Goal: Task Accomplishment & Management: Complete application form

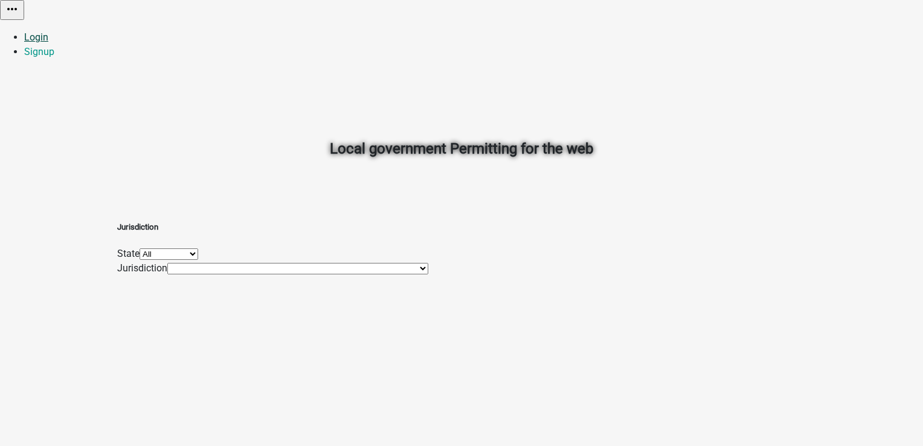
click at [48, 31] on link "Login" at bounding box center [36, 36] width 24 height 11
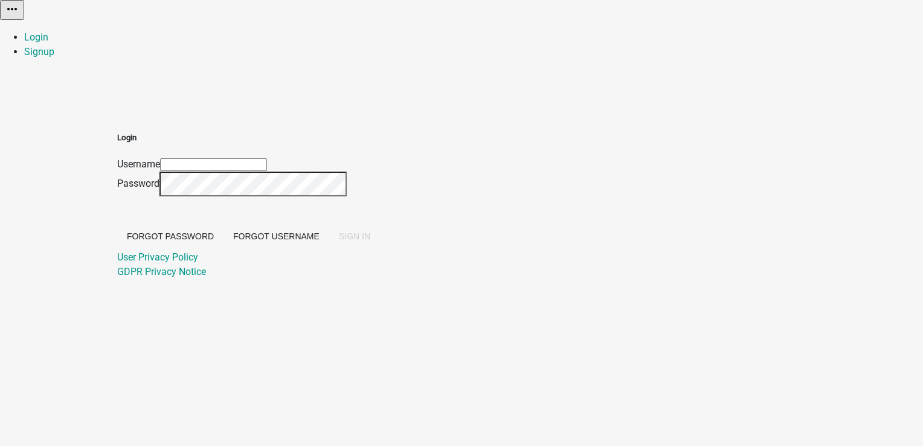
click at [267, 158] on input "Username" at bounding box center [213, 164] width 107 height 13
type input "PratikshaK"
click at [370, 241] on span "SIGN IN" at bounding box center [354, 236] width 31 height 10
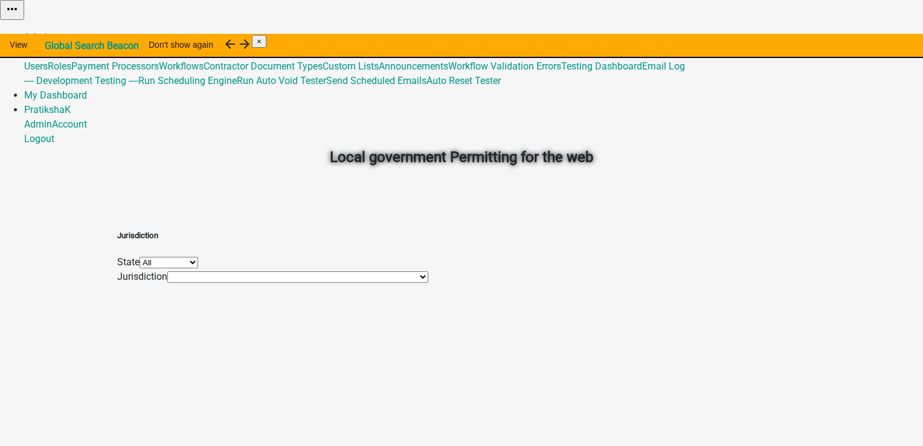
click at [52, 31] on link "Admin" at bounding box center [38, 36] width 28 height 11
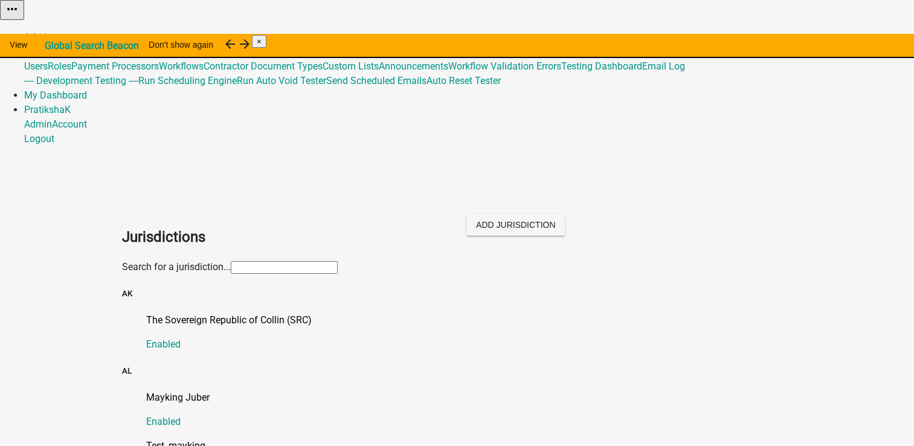
click at [52, 31] on link "Admin" at bounding box center [38, 36] width 28 height 11
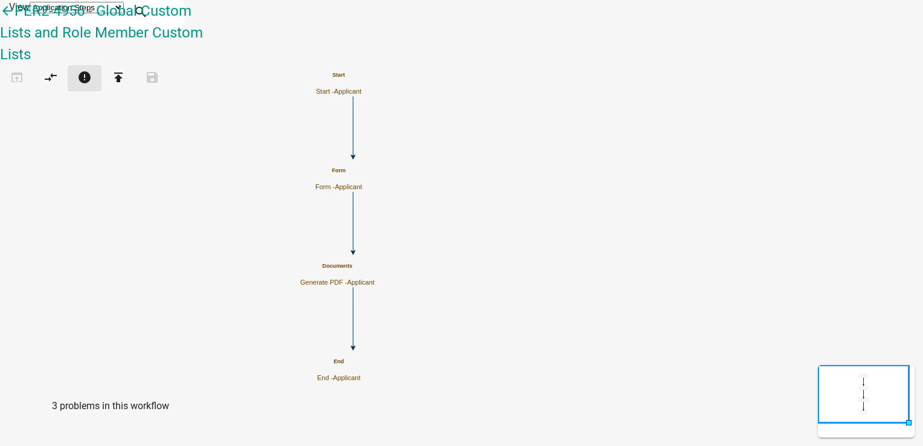
click at [92, 70] on icon "error" at bounding box center [84, 78] width 14 height 17
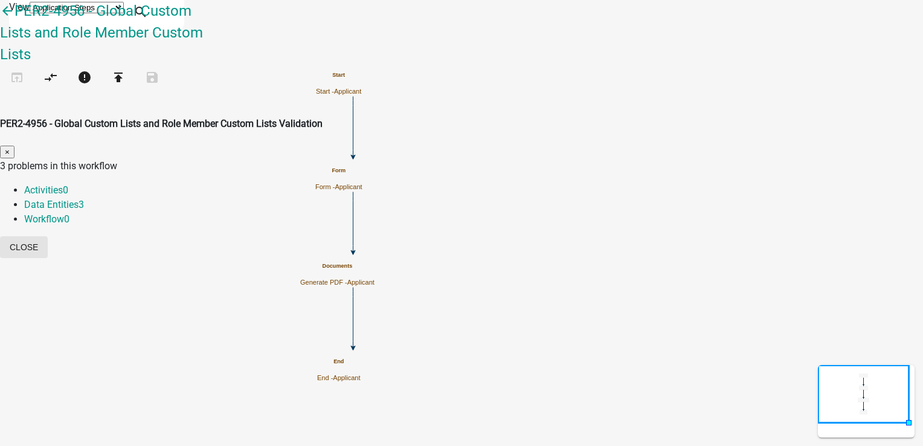
click at [48, 236] on button "Close" at bounding box center [24, 247] width 48 height 22
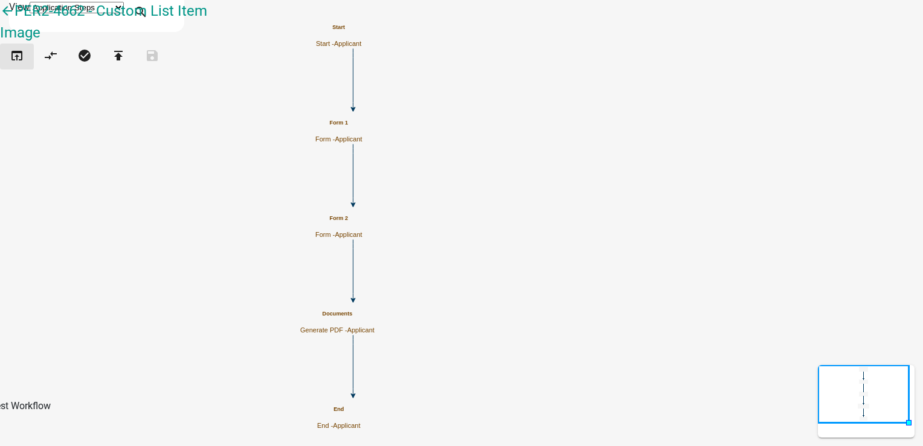
click at [24, 65] on icon "open_in_browser" at bounding box center [17, 56] width 14 height 17
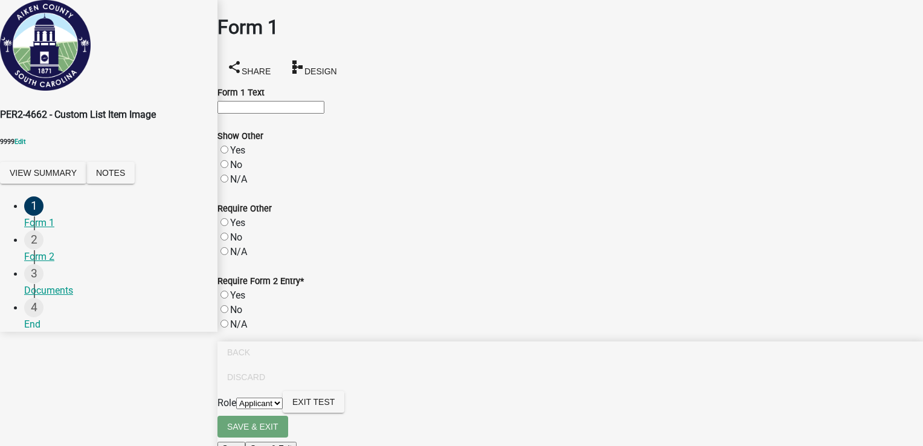
click at [258, 114] on input "Form 1 Text" at bounding box center [270, 107] width 107 height 13
click at [324, 114] on input "Form 1 Text" at bounding box center [270, 107] width 107 height 13
type input "test"
click at [237, 156] on label "Yes" at bounding box center [237, 149] width 15 height 11
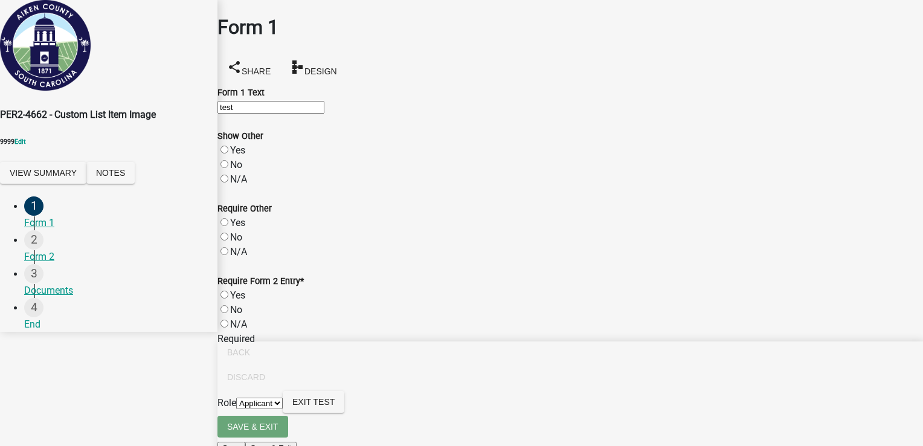
click at [228, 153] on input "Yes" at bounding box center [224, 150] width 8 height 8
radio input "true"
click at [233, 228] on label "Yes" at bounding box center [237, 222] width 15 height 11
click at [228, 226] on input "Yes" at bounding box center [224, 222] width 8 height 8
radio input "true"
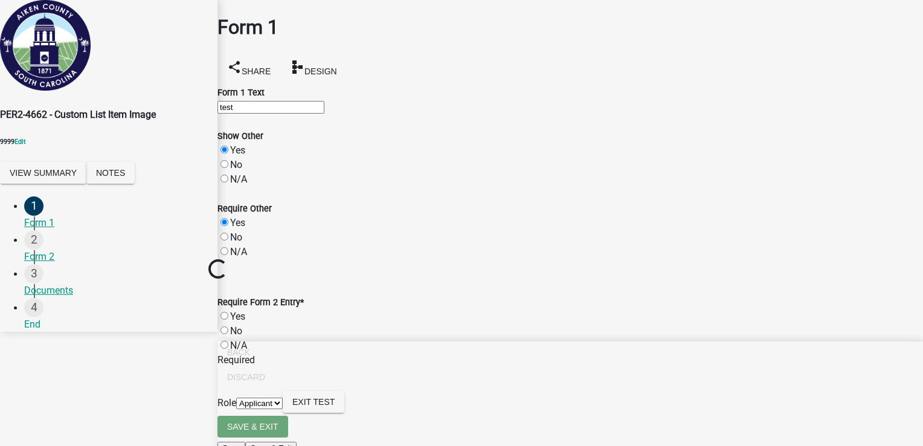
click at [237, 243] on label "No" at bounding box center [236, 236] width 12 height 11
click at [228, 240] on input "No" at bounding box center [224, 236] width 8 height 8
radio input "true"
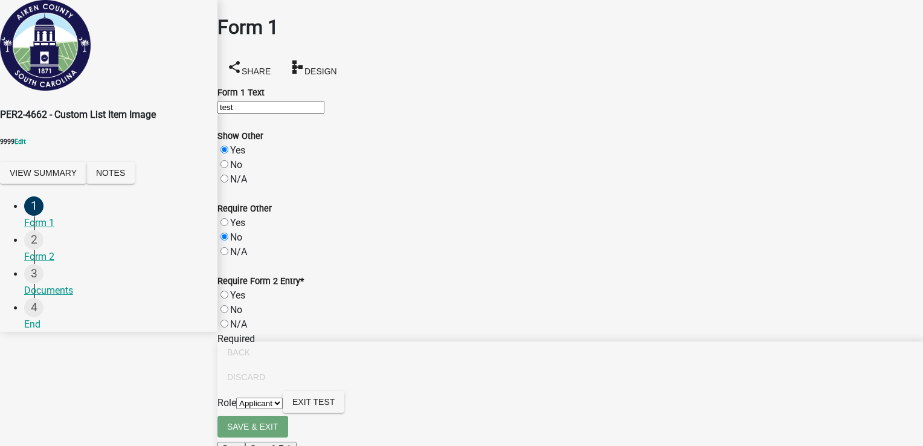
click at [238, 257] on label "N/A" at bounding box center [238, 251] width 17 height 11
click at [228, 255] on input "N/A" at bounding box center [224, 251] width 8 height 8
radio input "true"
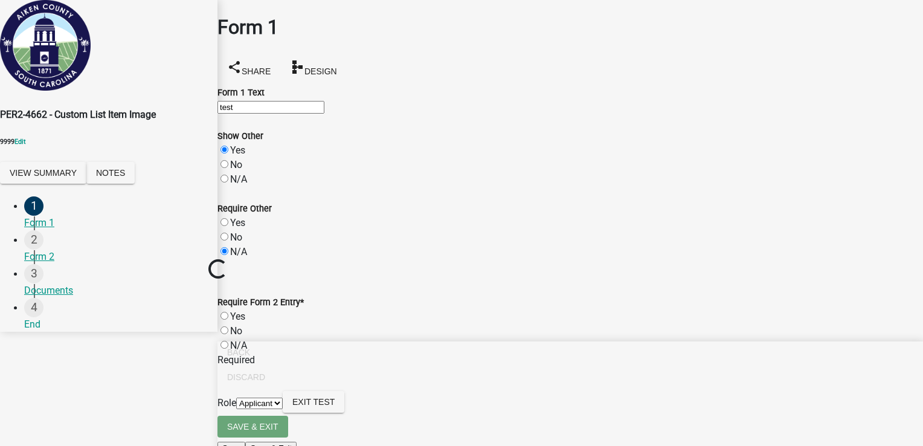
click at [239, 228] on label "Yes" at bounding box center [237, 222] width 15 height 11
click at [228, 226] on input "Yes" at bounding box center [224, 222] width 8 height 8
radio input "true"
click at [241, 170] on label "No" at bounding box center [236, 164] width 12 height 11
click at [228, 168] on input "No" at bounding box center [224, 164] width 8 height 8
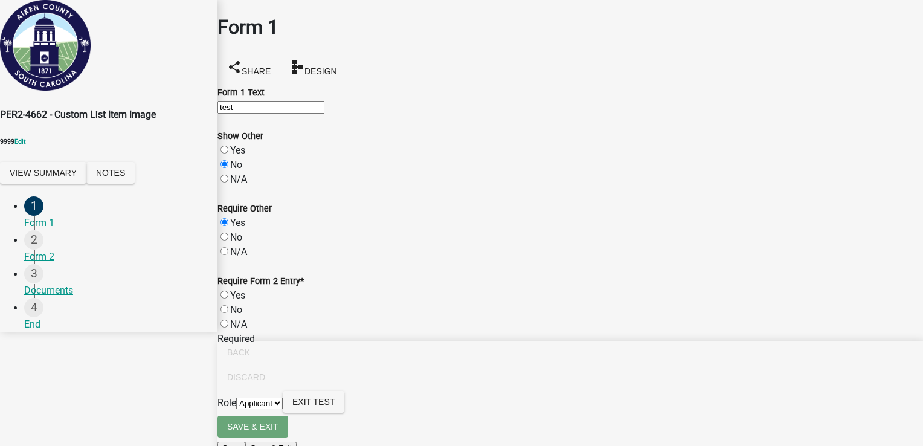
radio input "true"
click at [239, 185] on label "N/A" at bounding box center [238, 178] width 17 height 11
click at [228, 182] on input "N/A" at bounding box center [224, 179] width 8 height 8
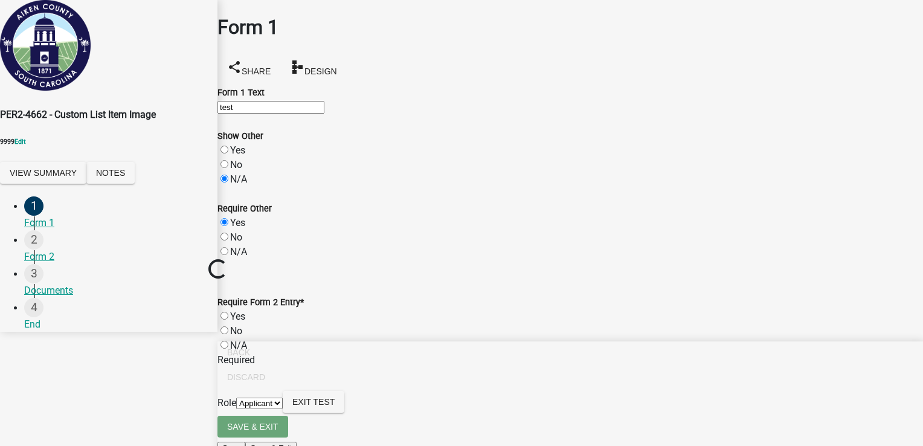
radio input "true"
click at [236, 156] on label "Yes" at bounding box center [237, 149] width 15 height 11
click at [228, 153] on input "Yes" at bounding box center [224, 150] width 8 height 8
radio input "true"
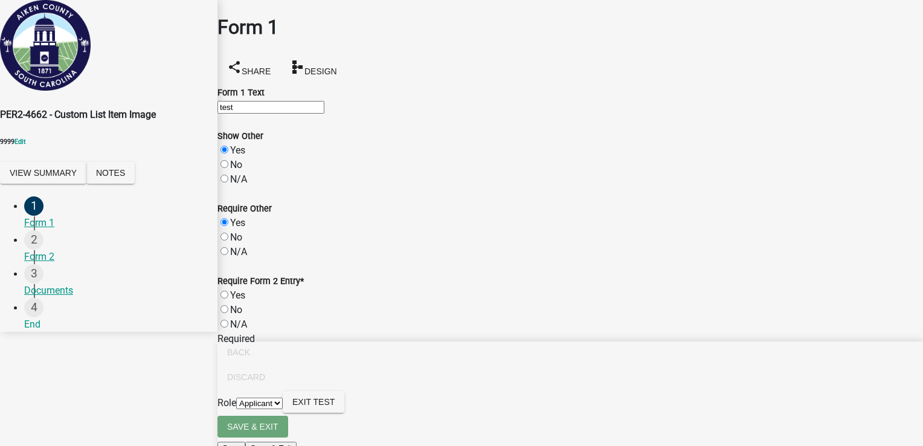
scroll to position [45, 0]
click at [245, 291] on label "Yes" at bounding box center [237, 294] width 15 height 11
click at [228, 291] on input "Yes" at bounding box center [224, 294] width 8 height 8
radio input "true"
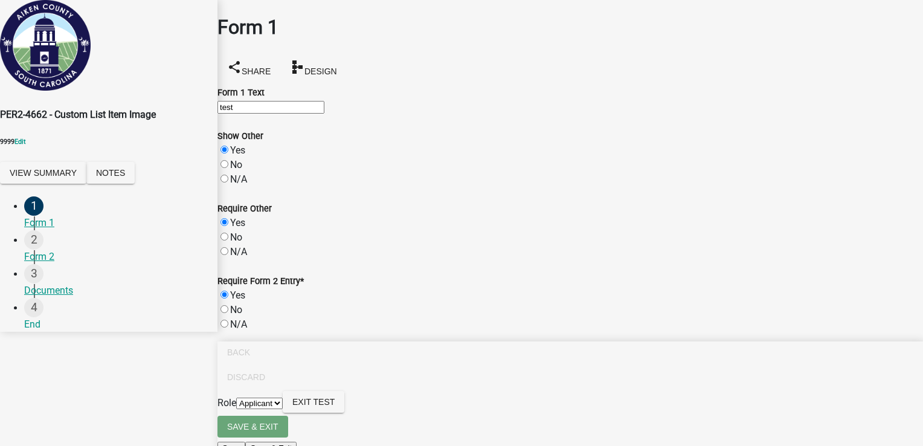
click at [324, 101] on input "test" at bounding box center [270, 107] width 107 height 13
type input "test p"
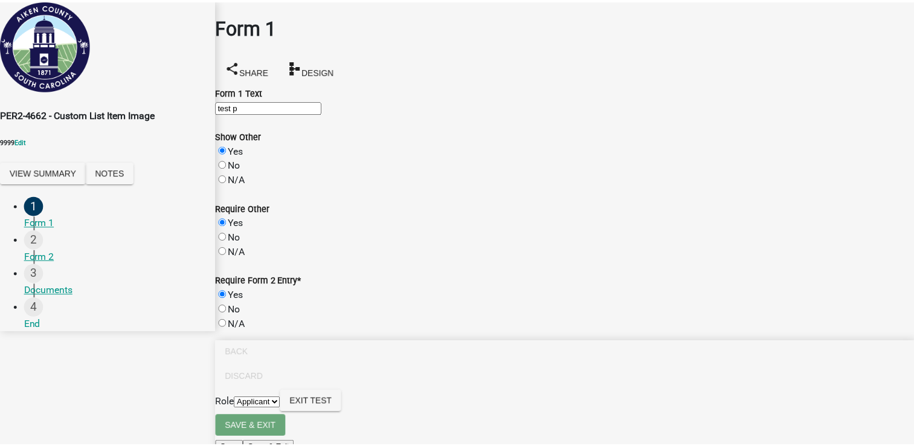
scroll to position [0, 0]
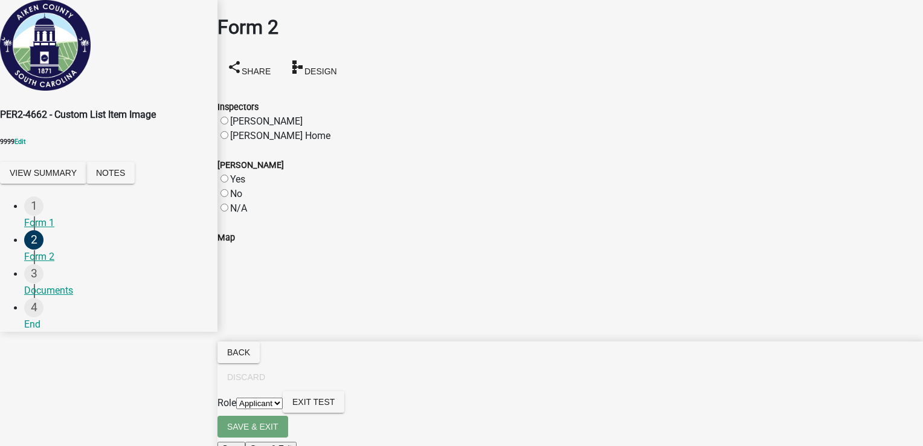
click at [254, 115] on label "Shawn" at bounding box center [266, 120] width 72 height 11
click at [228, 117] on input "Shawn" at bounding box center [224, 121] width 8 height 8
radio input "true"
click at [244, 128] on wm-data-entity-input "Inspectors Shawn Shawn Home" at bounding box center [569, 114] width 705 height 58
click at [245, 173] on label "Yes" at bounding box center [237, 178] width 15 height 11
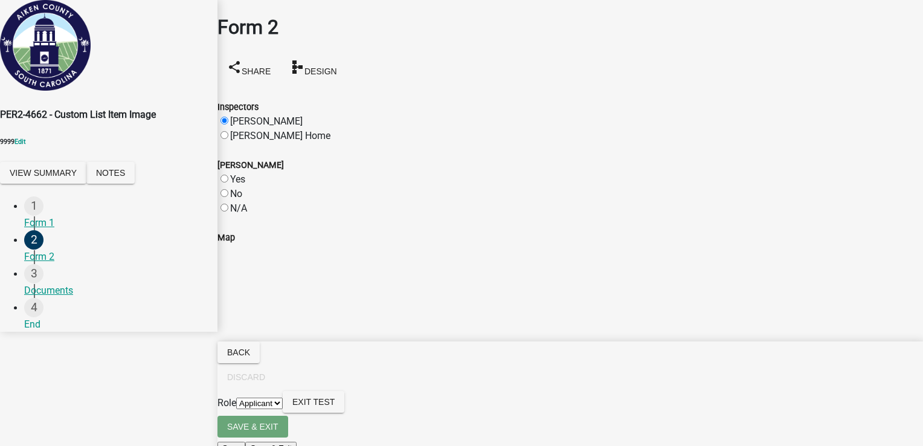
click at [228, 175] on input "Yes" at bounding box center [224, 179] width 8 height 8
radio input "true"
click at [242, 193] on label "No" at bounding box center [236, 193] width 12 height 11
click at [228, 193] on input "No" at bounding box center [224, 193] width 8 height 8
radio input "true"
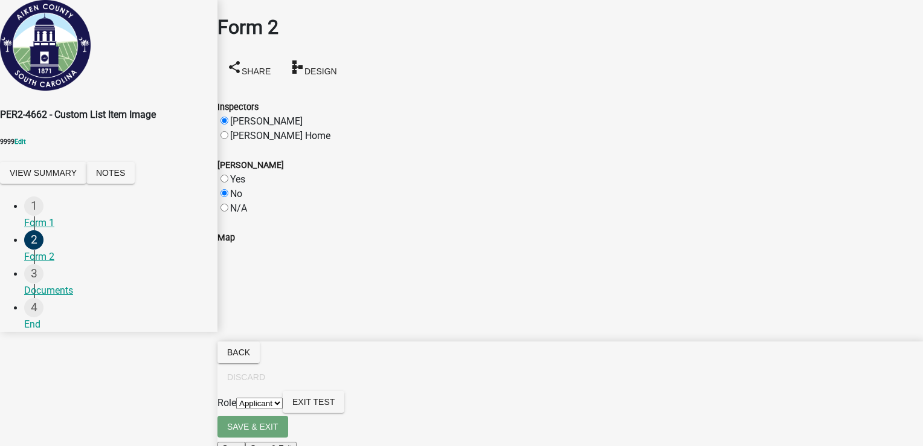
click at [241, 202] on label "N/A" at bounding box center [238, 207] width 17 height 11
click at [228, 204] on input "N/A" at bounding box center [224, 208] width 8 height 8
radio input "true"
click at [236, 173] on label "Yes" at bounding box center [237, 178] width 15 height 11
click at [228, 175] on input "Yes" at bounding box center [224, 179] width 8 height 8
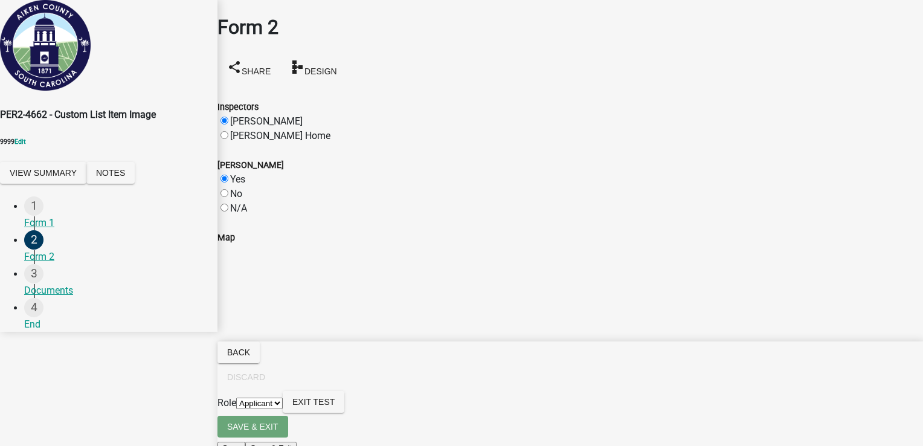
radio input "true"
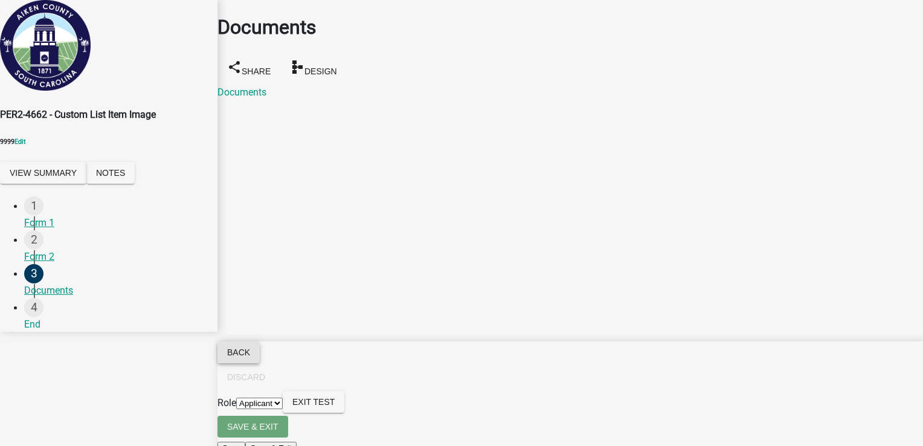
click at [250, 357] on span "Back" at bounding box center [238, 352] width 23 height 10
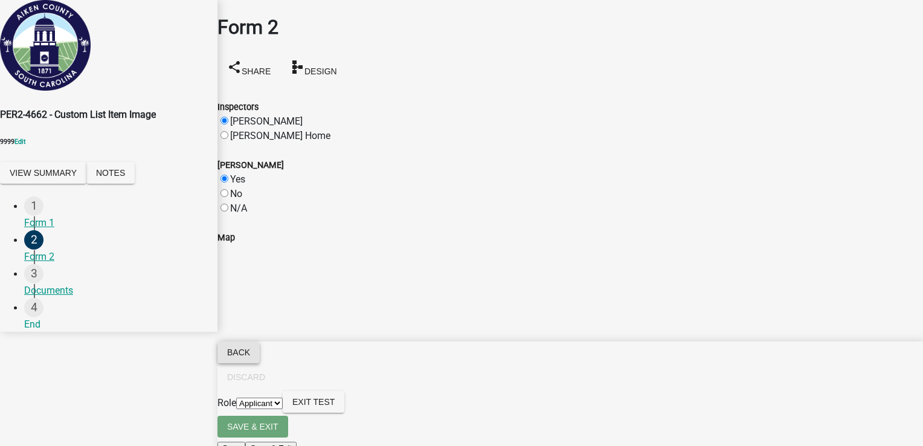
click at [260, 363] on button "Back" at bounding box center [238, 352] width 42 height 22
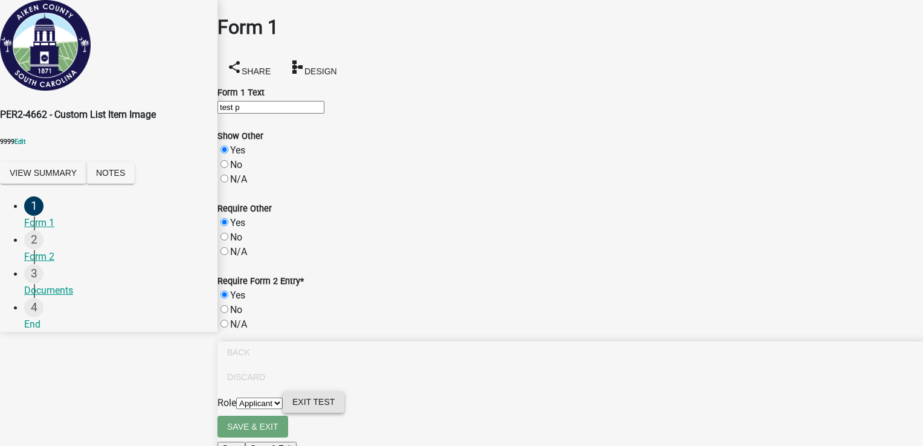
click at [335, 406] on span "Exit Test" at bounding box center [313, 402] width 42 height 10
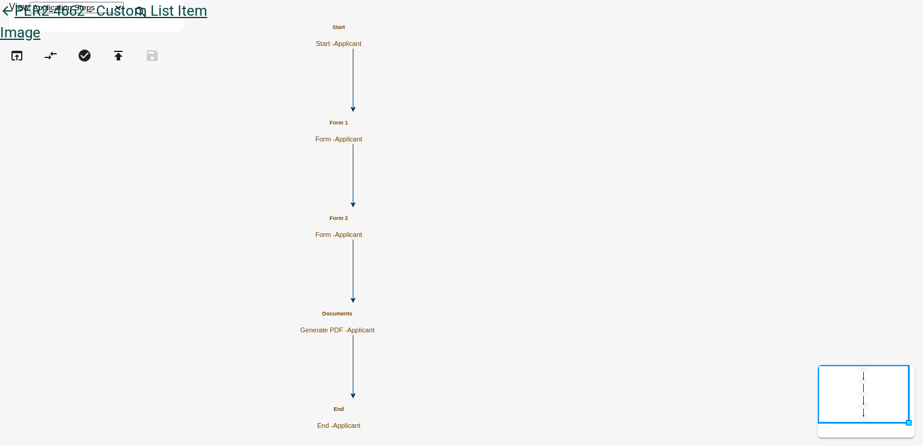
click at [14, 21] on icon "arrow_back" at bounding box center [7, 12] width 14 height 17
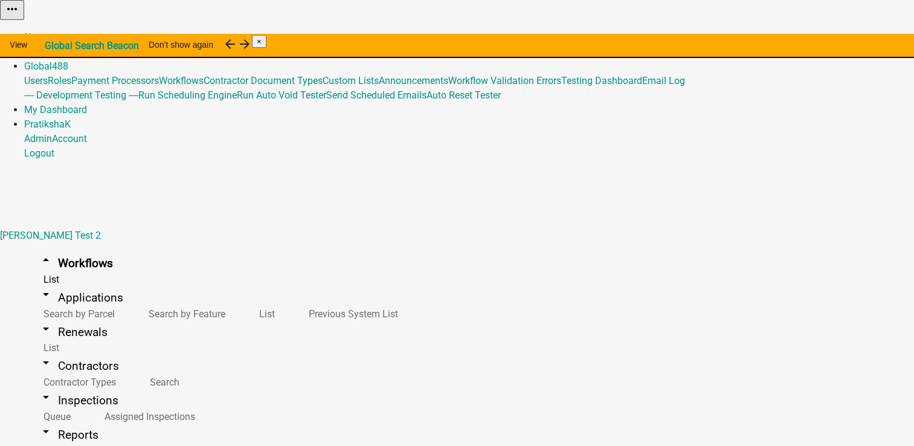
click at [50, 31] on link "Home" at bounding box center [36, 36] width 25 height 11
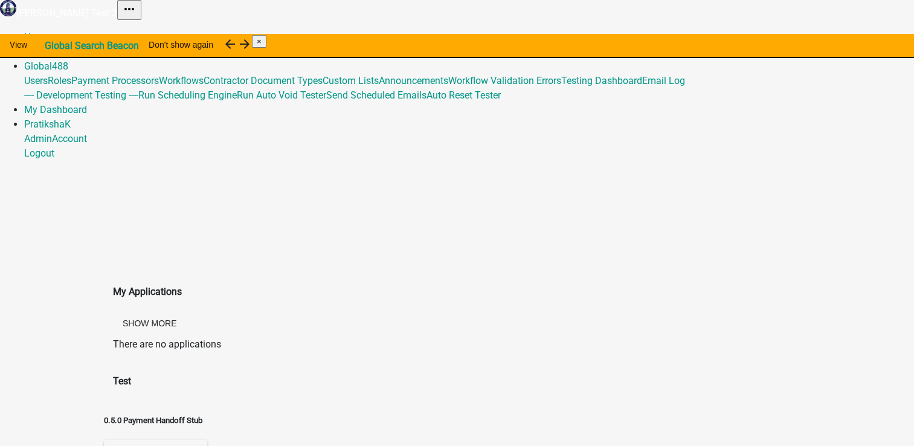
click at [52, 46] on link "Admin" at bounding box center [38, 51] width 28 height 11
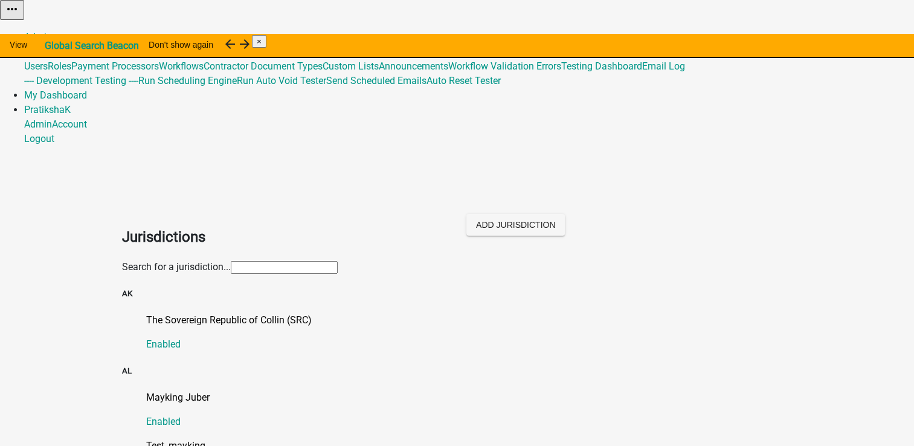
click at [295, 261] on input "text" at bounding box center [284, 267] width 107 height 13
type input "p"
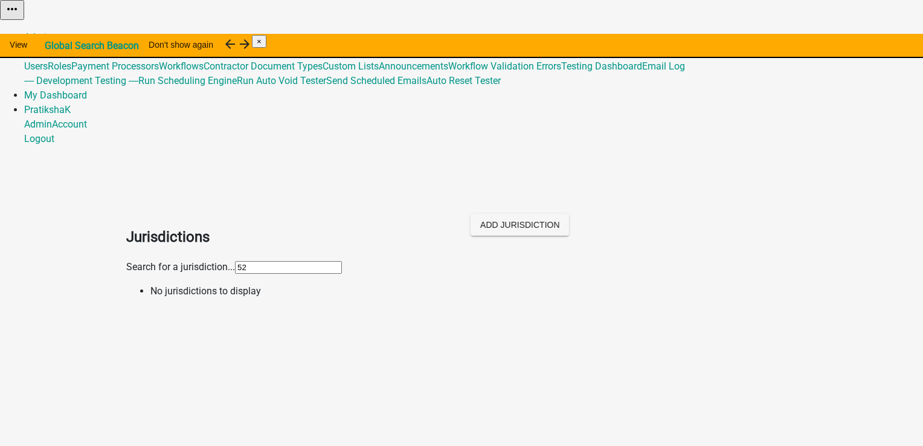
type input "5"
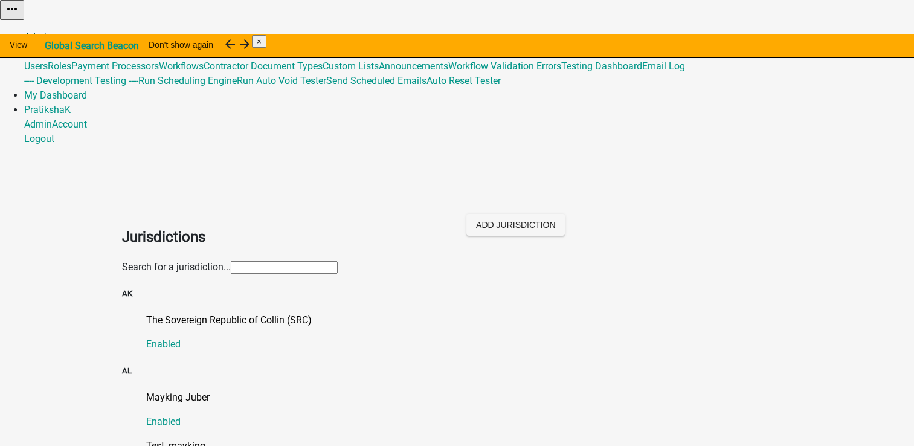
click at [52, 31] on link "Admin" at bounding box center [38, 36] width 28 height 11
click at [338, 261] on input "text" at bounding box center [284, 267] width 107 height 13
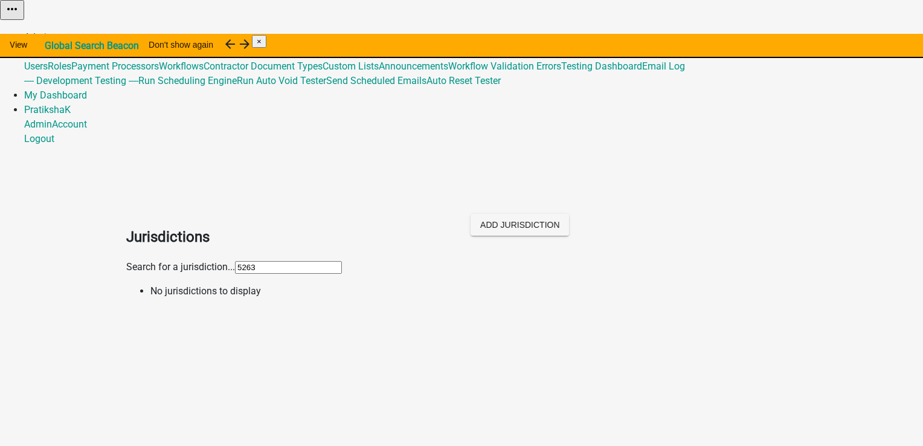
type input "5263"
click at [52, 31] on link "Admin" at bounding box center [38, 36] width 28 height 11
click at [68, 46] on link "Global 488" at bounding box center [46, 51] width 44 height 11
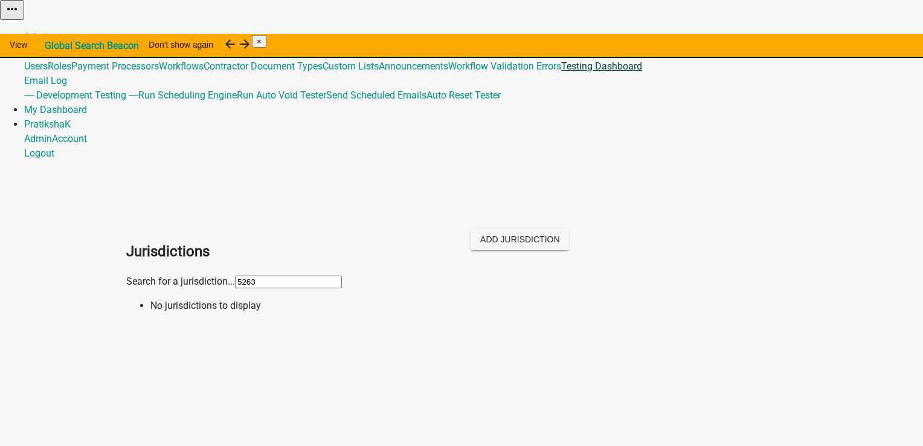
click at [642, 72] on link "Testing Dashboard" at bounding box center [601, 65] width 81 height 11
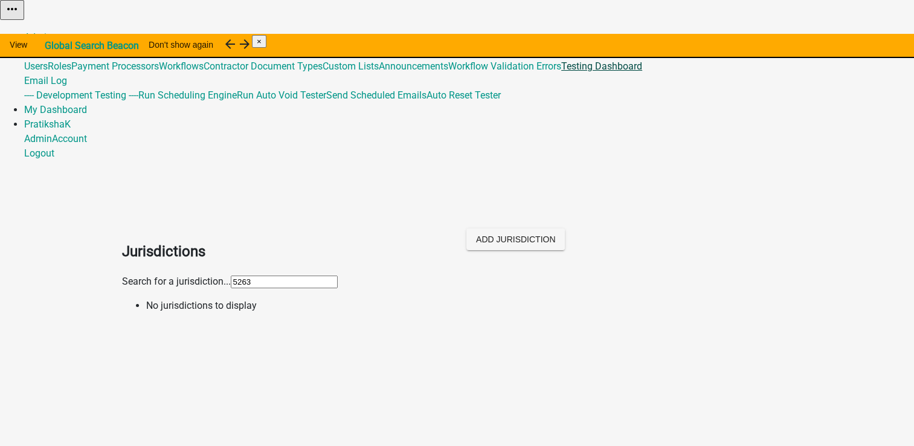
select select
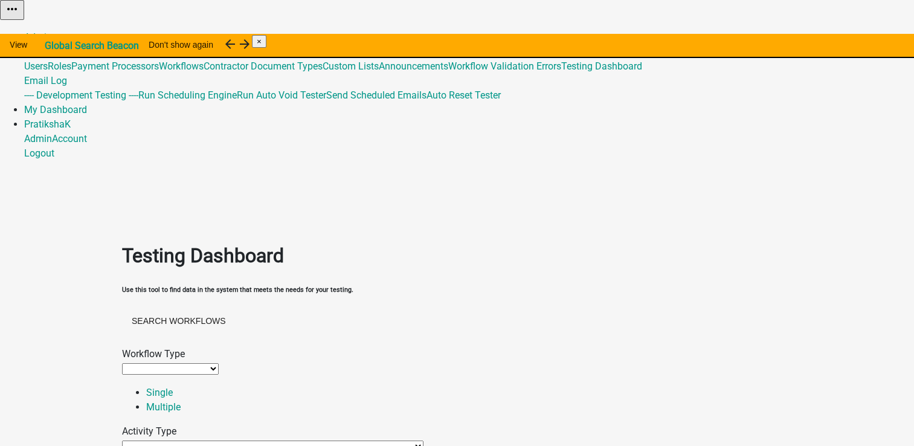
click at [171, 363] on select "Permit Renewable Contractor Registration Contractor Renewal Other" at bounding box center [170, 368] width 97 height 11
click at [173, 363] on select "Permit Renewable Contractor Registration Contractor Renewal Other" at bounding box center [170, 368] width 97 height 11
click at [104, 277] on app-global-admin "Toggle drawer menu more_horiz Admin Global 488 Users Roles Payment Processors W…" at bounding box center [457, 347] width 914 height 695
click at [52, 31] on link "Admin" at bounding box center [38, 36] width 28 height 11
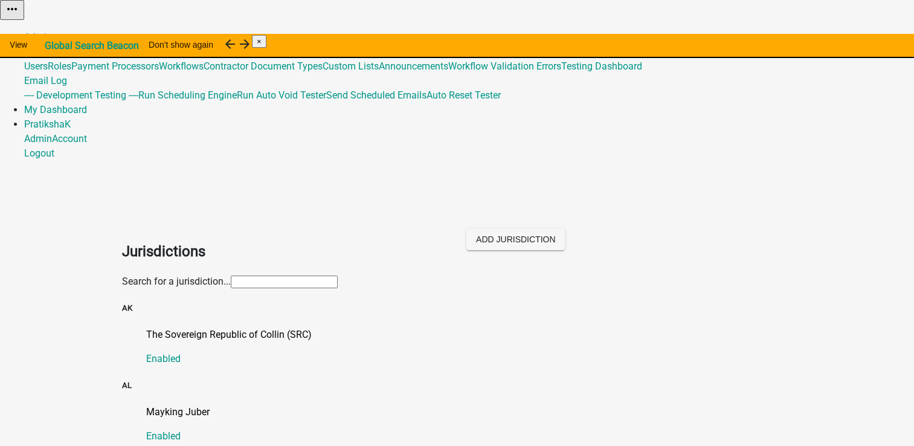
click at [307, 275] on input "text" at bounding box center [284, 281] width 107 height 13
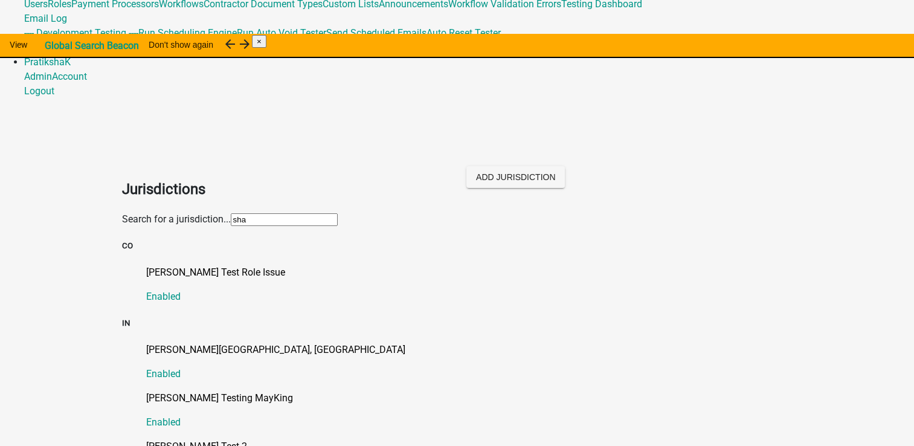
type input "sha"
click at [164, 439] on p "[PERSON_NAME] Test 2" at bounding box center [469, 446] width 646 height 14
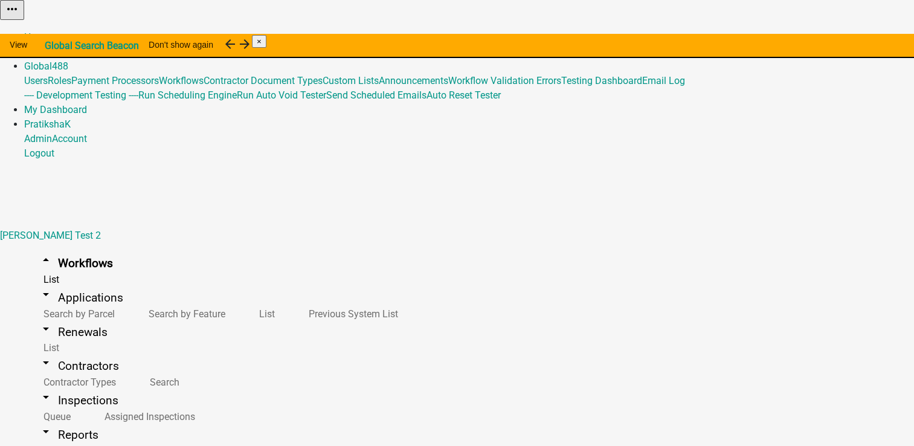
scroll to position [1319, 0]
click at [50, 31] on link "Home" at bounding box center [36, 36] width 25 height 11
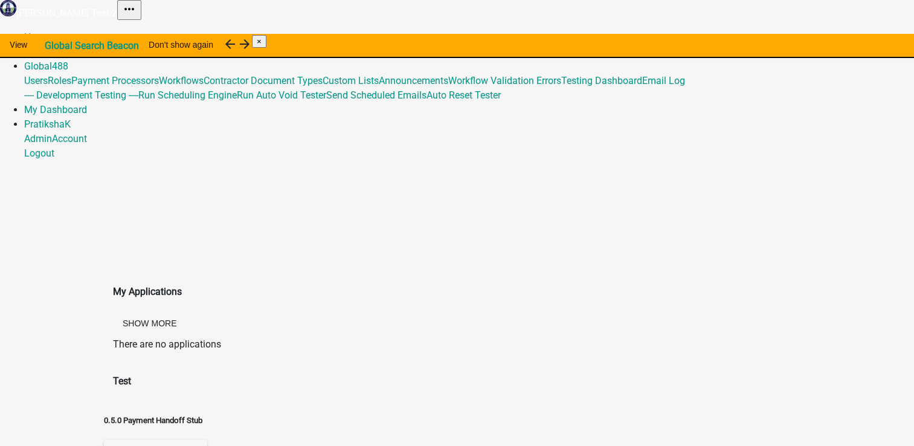
click at [52, 46] on link "Admin" at bounding box center [38, 51] width 28 height 11
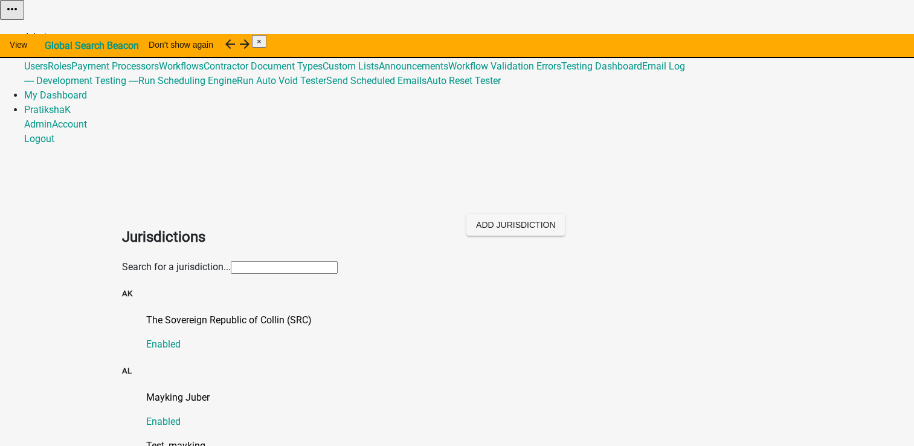
click at [52, 31] on link "Admin" at bounding box center [38, 36] width 28 height 11
click at [338, 261] on input "text" at bounding box center [284, 267] width 107 height 13
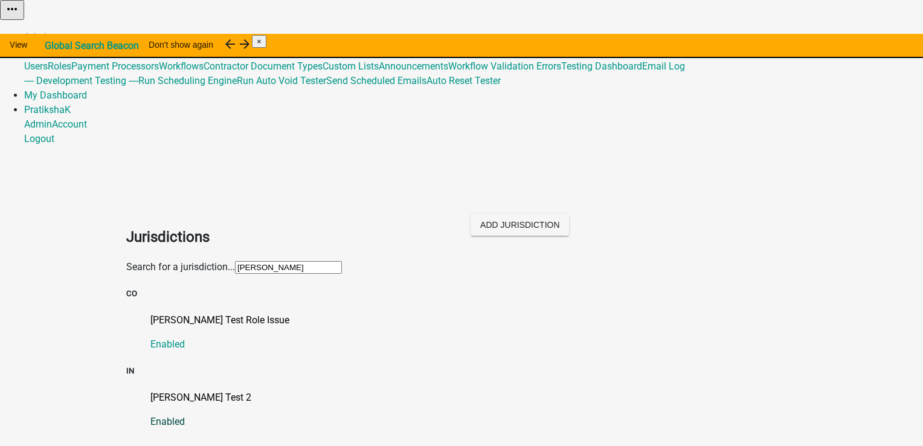
type input "shawn"
click at [172, 390] on link "Shawn Test 2 Enabled" at bounding box center [473, 409] width 646 height 39
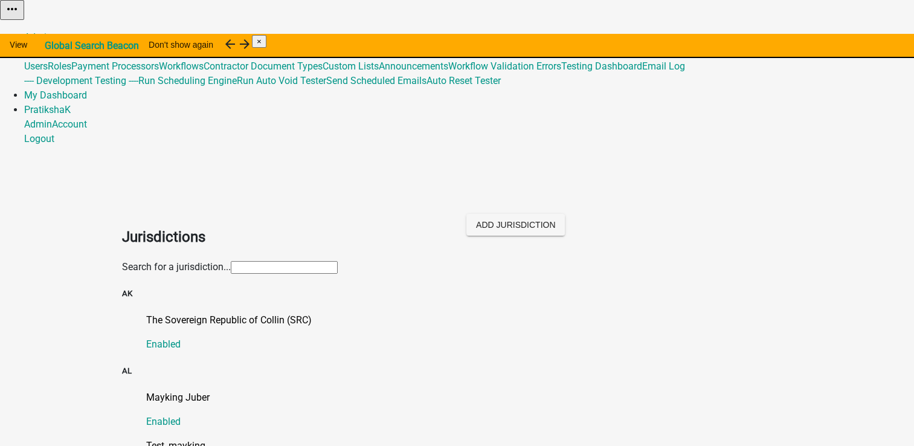
click at [234, 261] on input "text" at bounding box center [284, 267] width 107 height 13
type input "shawn"
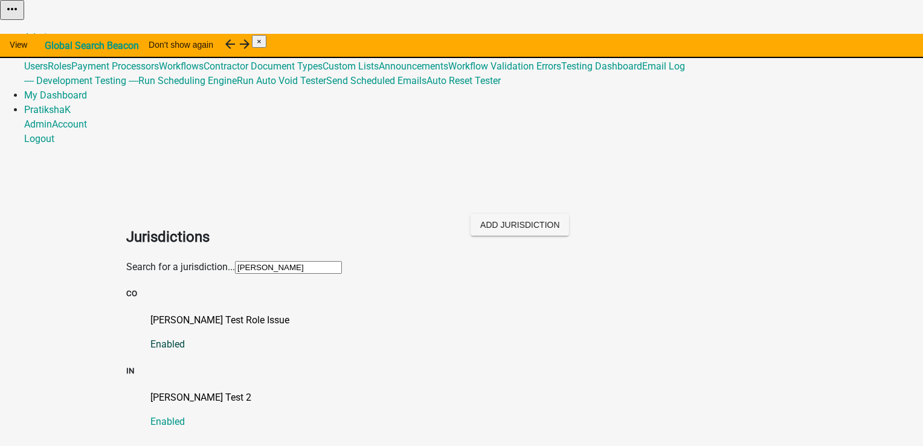
click at [186, 313] on p "[PERSON_NAME] Test Role Issue" at bounding box center [473, 320] width 646 height 14
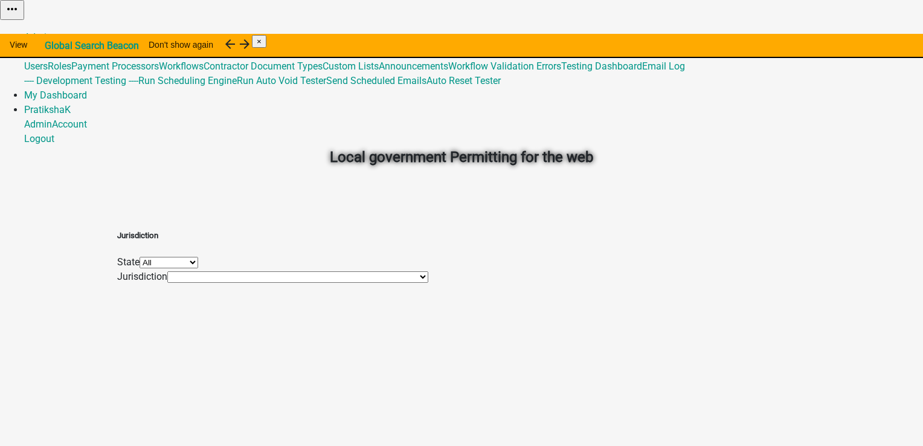
click at [198, 268] on select "All Alabama Alaska Arkansas Colorado Georgia Hawaii Indiana Iowa Maine Minnesot…" at bounding box center [168, 262] width 59 height 11
click at [335, 283] on select "*DEARBORN COUNTY, INDIANA (Migrated) Benton County, Minnesota (Migrated) City o…" at bounding box center [297, 276] width 261 height 11
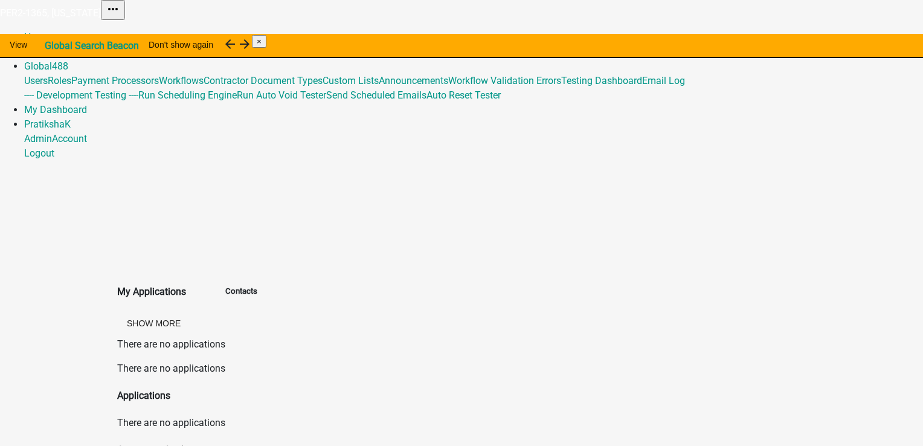
click at [629, 30] on div "Home Admin Global 488 Users Roles Payment Processors Workflows Contractor Docum…" at bounding box center [461, 95] width 923 height 130
click at [50, 31] on link "Home" at bounding box center [36, 36] width 25 height 11
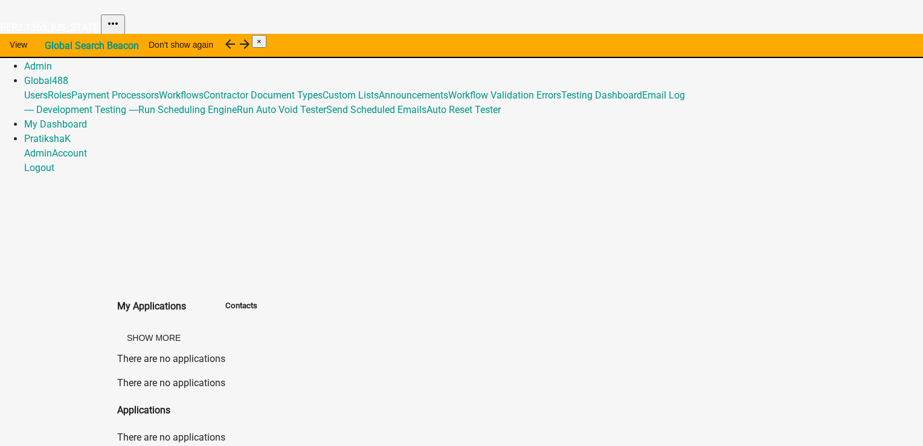
click at [0, 10] on img at bounding box center [0, 10] width 0 height 0
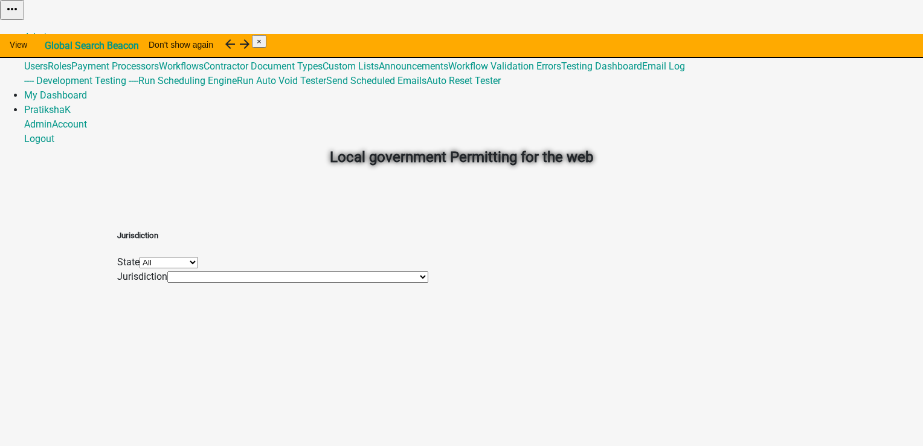
click at [280, 283] on select "*DEARBORN COUNTY, INDIANA (Migrated) Benton County, Minnesota (Migrated) City o…" at bounding box center [297, 276] width 261 height 11
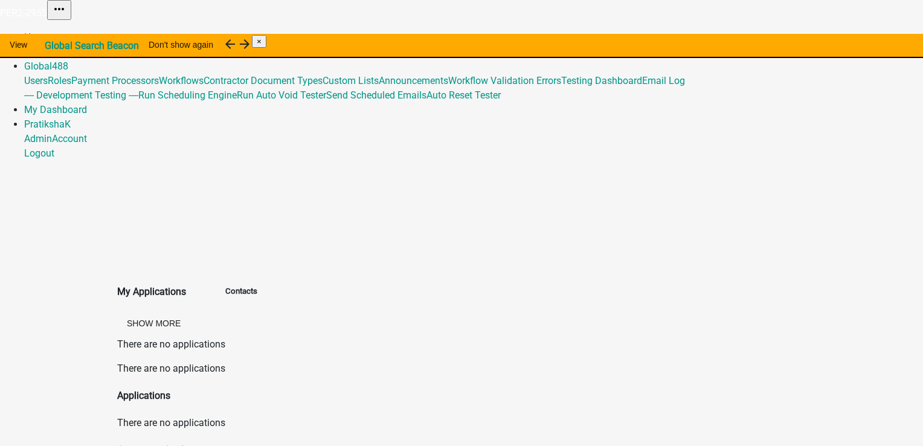
click at [0, 16] on img at bounding box center [0, 16] width 0 height 0
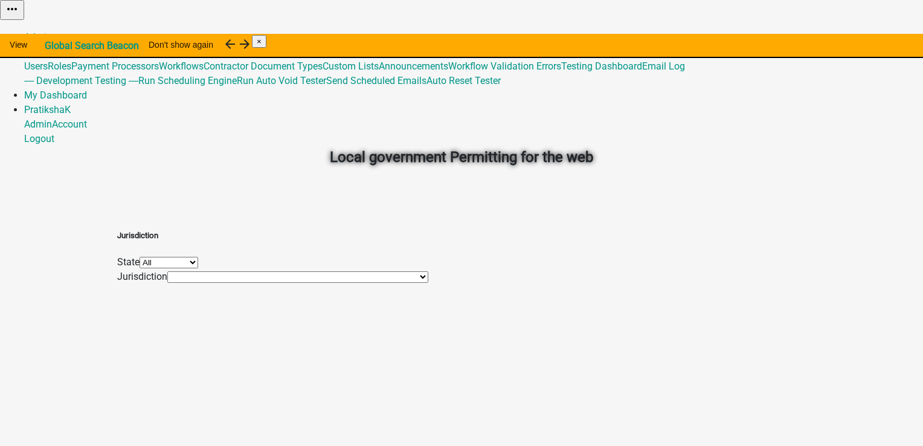
click at [297, 283] on select "*DEARBORN COUNTY, INDIANA (Migrated) Benton County, Minnesota (Migrated) City o…" at bounding box center [297, 276] width 261 height 11
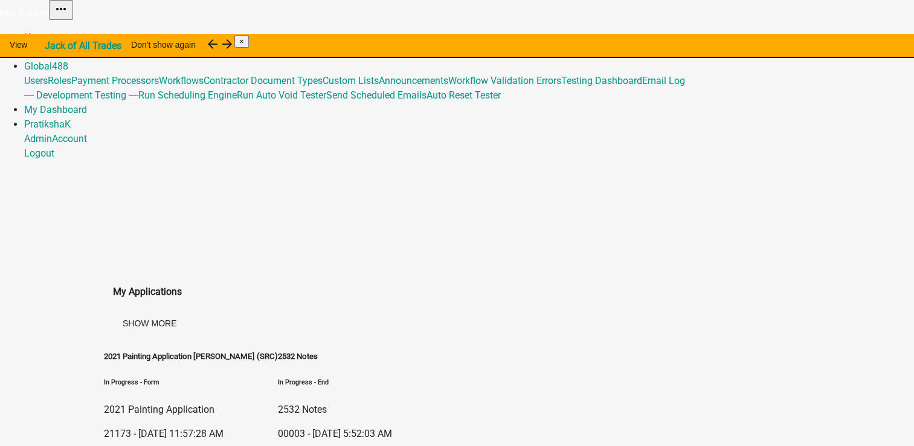
click at [548, 272] on div "My Applications Show More 2021 Painting Application Daniel (SRC) In Progress - …" at bounding box center [457, 374] width 707 height 204
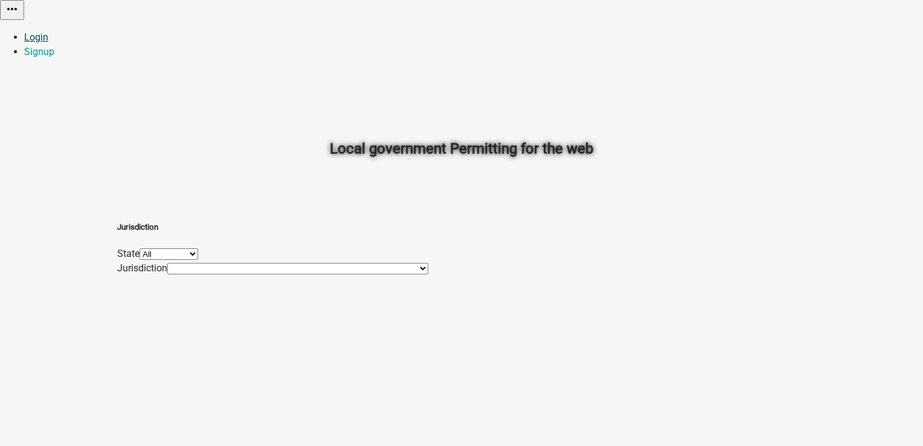
click at [48, 31] on link "Login" at bounding box center [36, 36] width 24 height 11
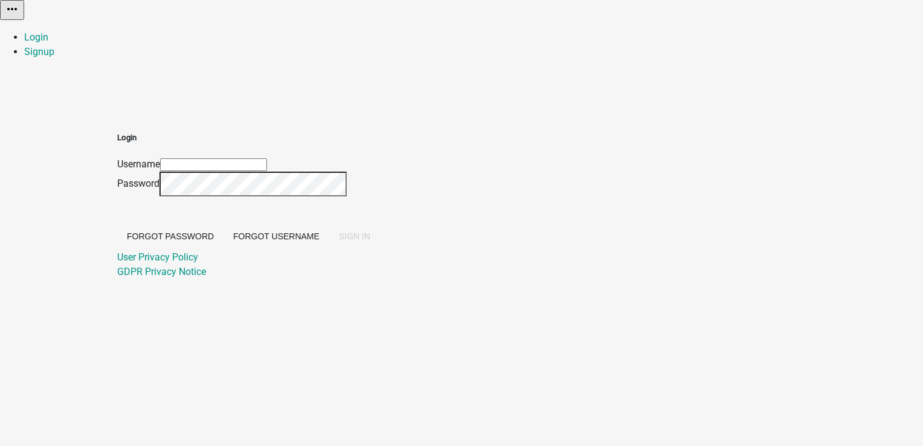
click at [267, 158] on input "Username" at bounding box center [213, 164] width 107 height 13
type input "PratikshaK"
click at [380, 247] on button "SIGN IN" at bounding box center [354, 236] width 51 height 22
